Goal: Task Accomplishment & Management: Manage account settings

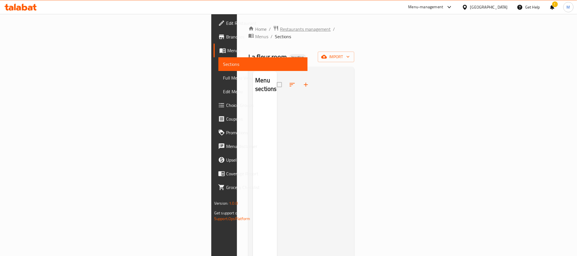
click at [280, 29] on span "Restaurants management" at bounding box center [305, 29] width 51 height 7
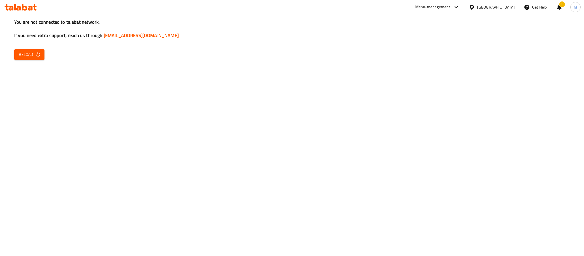
click at [28, 56] on span "Reload" at bounding box center [29, 54] width 21 height 7
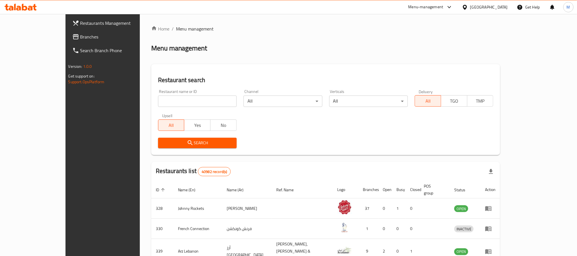
click at [80, 38] on span "Branches" at bounding box center [118, 36] width 77 height 7
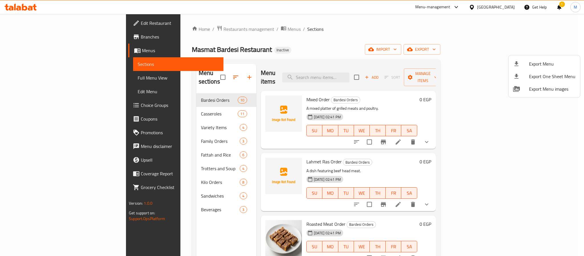
click at [210, 28] on div at bounding box center [292, 128] width 584 height 256
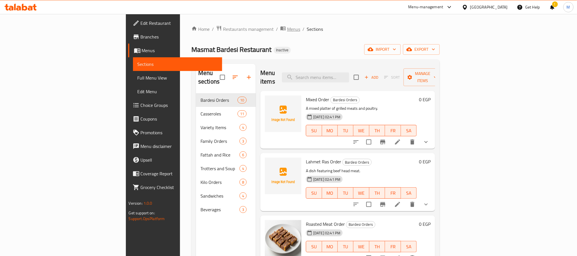
click at [287, 28] on span "Menus" at bounding box center [293, 29] width 13 height 7
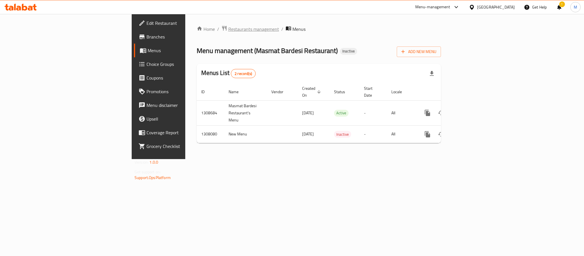
click at [228, 32] on span "Restaurants management" at bounding box center [253, 29] width 51 height 7
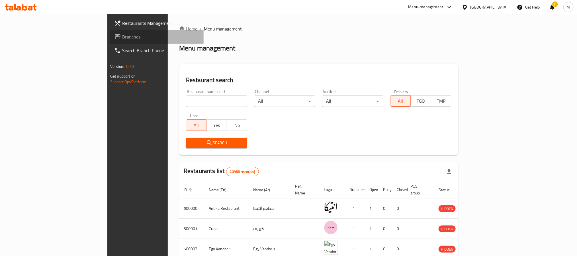
click at [122, 36] on span "Branches" at bounding box center [160, 36] width 77 height 7
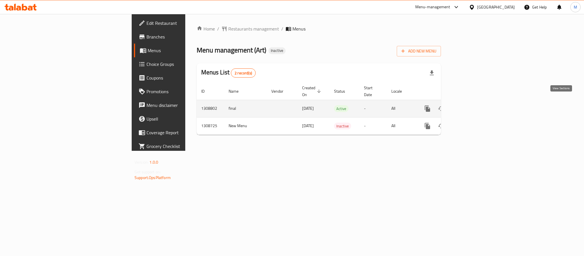
click at [472, 105] on icon "enhanced table" at bounding box center [468, 108] width 7 height 7
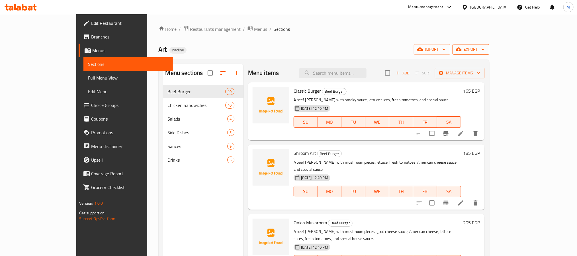
click at [489, 45] on button "export" at bounding box center [471, 49] width 37 height 11
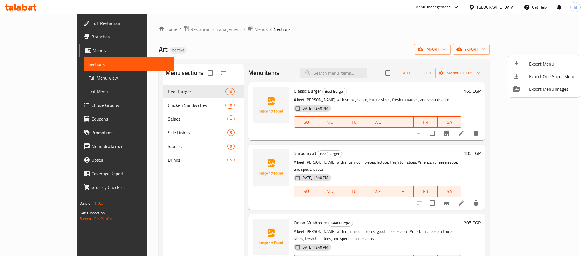
click at [551, 56] on ul "Export Menu Export One Sheet Menu Export Menu images" at bounding box center [543, 76] width 71 height 42
click at [549, 63] on span "Export Menu" at bounding box center [552, 63] width 46 height 7
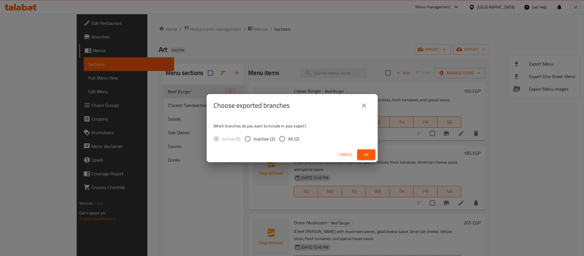
click at [281, 139] on input "All (2)" at bounding box center [282, 139] width 12 height 12
radio input "true"
click at [372, 154] on button "Ok" at bounding box center [366, 154] width 18 height 11
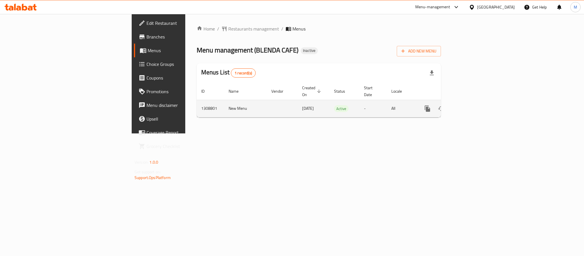
click at [471, 106] on icon "enhanced table" at bounding box center [468, 108] width 5 height 5
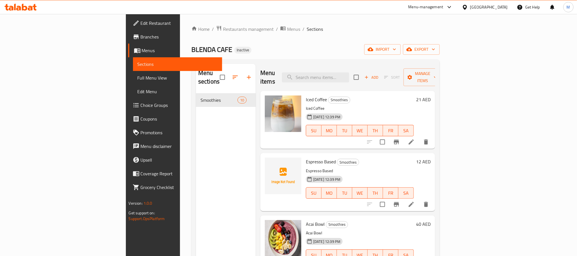
click at [138, 79] on span "Full Menu View" at bounding box center [178, 77] width 80 height 7
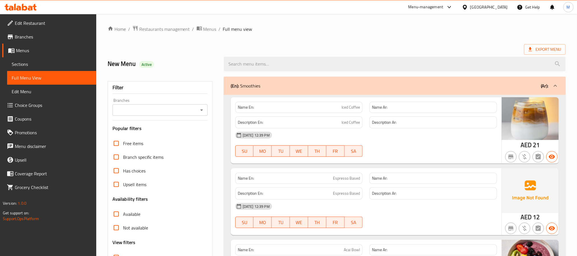
click at [31, 64] on span "Sections" at bounding box center [52, 64] width 80 height 7
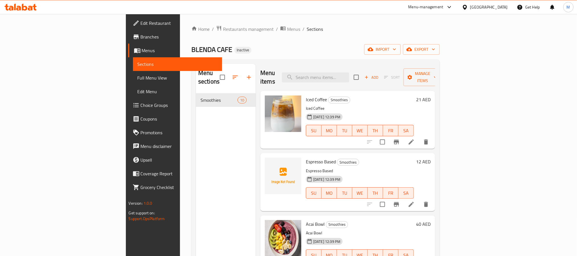
click at [496, 9] on div "United Arab Emirates" at bounding box center [489, 7] width 38 height 6
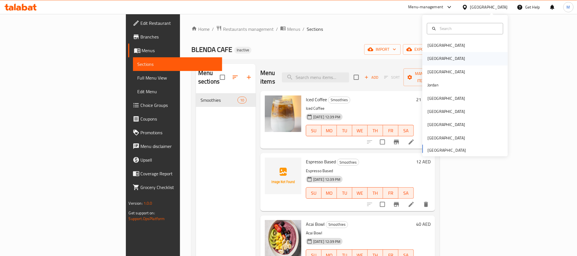
click at [430, 61] on div "[GEOGRAPHIC_DATA]" at bounding box center [447, 59] width 38 height 6
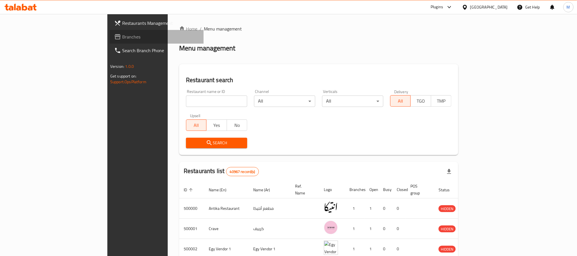
click at [110, 31] on link "Branches" at bounding box center [157, 37] width 94 height 14
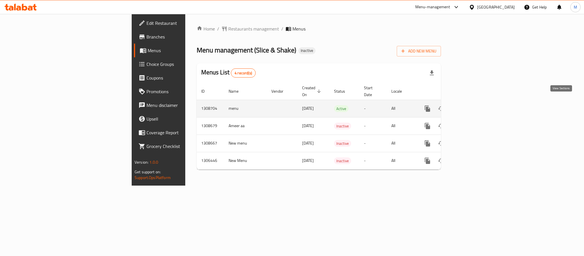
click at [472, 105] on icon "enhanced table" at bounding box center [468, 108] width 7 height 7
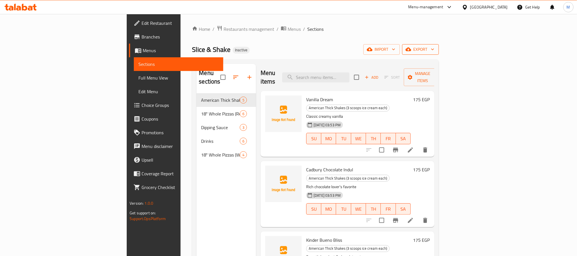
click at [434, 53] on span "export" at bounding box center [421, 49] width 28 height 7
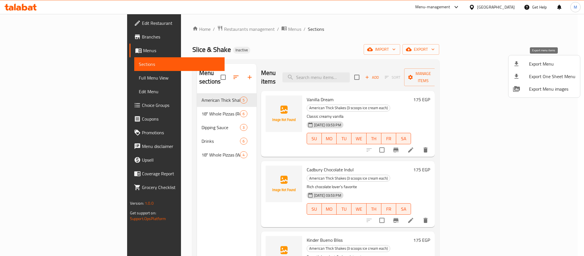
click at [544, 62] on span "Export Menu" at bounding box center [552, 63] width 46 height 7
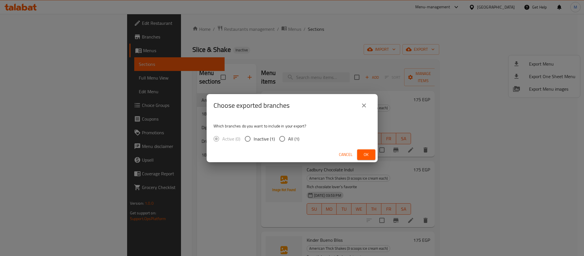
click at [291, 138] on span "All (1)" at bounding box center [293, 138] width 11 height 7
click at [288, 138] on input "All (1)" at bounding box center [282, 139] width 12 height 12
radio input "true"
click at [369, 155] on span "Ok" at bounding box center [365, 154] width 9 height 7
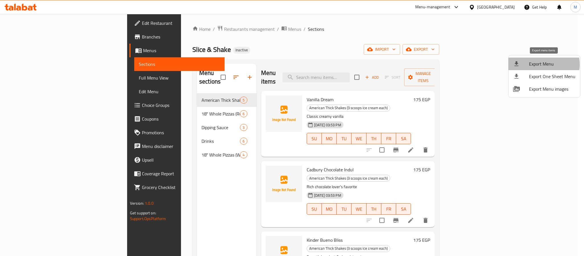
click at [543, 64] on span "Export Menu" at bounding box center [552, 63] width 46 height 7
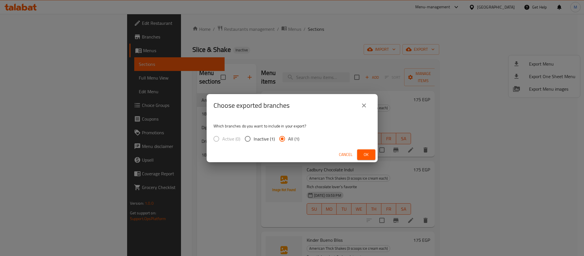
click at [369, 103] on button "close" at bounding box center [364, 106] width 14 height 14
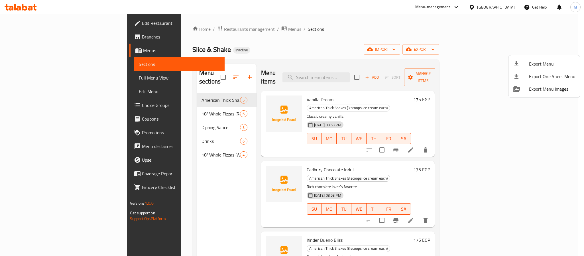
click at [180, 30] on div at bounding box center [292, 128] width 584 height 256
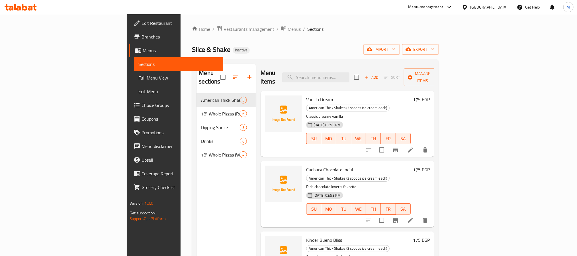
click at [224, 30] on span "Restaurants management" at bounding box center [249, 29] width 51 height 7
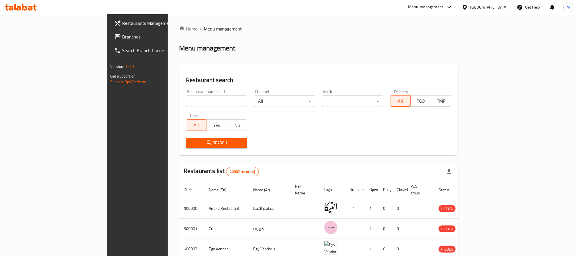
click at [122, 35] on span "Branches" at bounding box center [160, 36] width 77 height 7
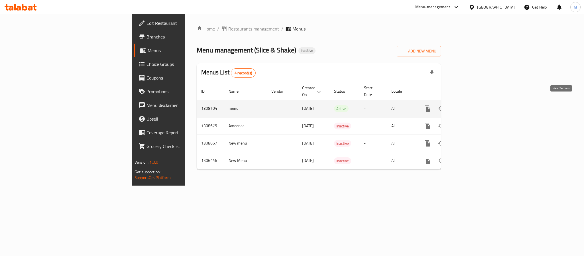
click at [472, 105] on icon "enhanced table" at bounding box center [468, 108] width 7 height 7
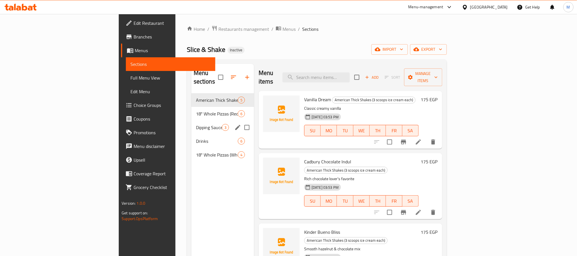
click at [191, 120] on div "Dipping Sauce 3" at bounding box center [222, 127] width 63 height 14
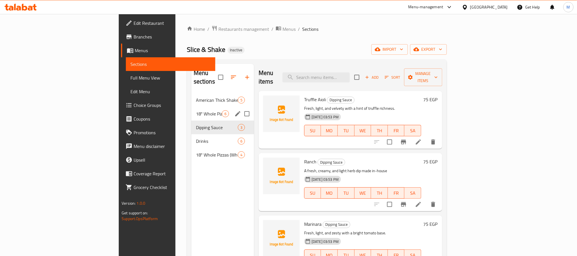
click at [191, 97] on div "American Thick Shakes (3 scoops ice cream each) 5" at bounding box center [222, 100] width 63 height 14
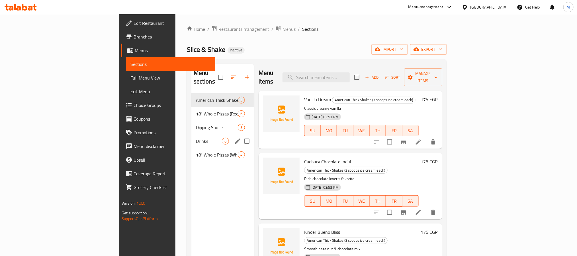
drag, startPoint x: 157, startPoint y: 129, endPoint x: 153, endPoint y: 141, distance: 12.9
click at [196, 138] on span "Drinks" at bounding box center [209, 141] width 26 height 7
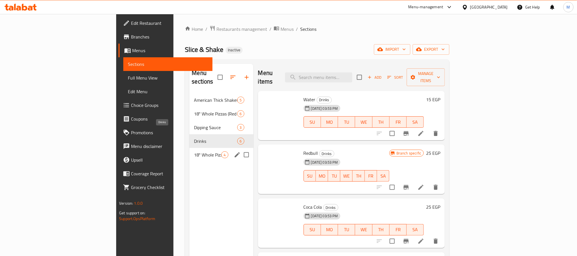
click at [194, 151] on span "18" Whole Pizzas (White Sauce)" at bounding box center [207, 154] width 27 height 7
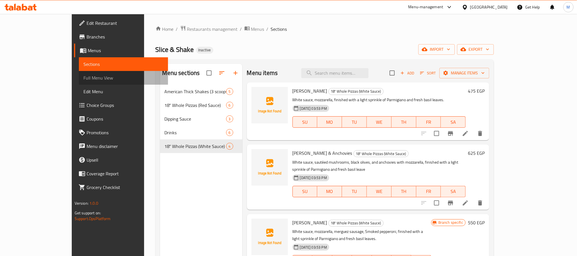
click at [83, 80] on span "Full Menu View" at bounding box center [123, 77] width 80 height 7
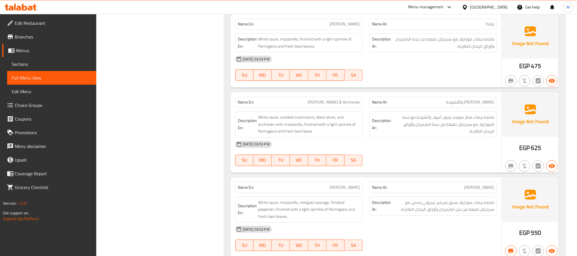
scroll to position [1831, 0]
